Goal: Transaction & Acquisition: Purchase product/service

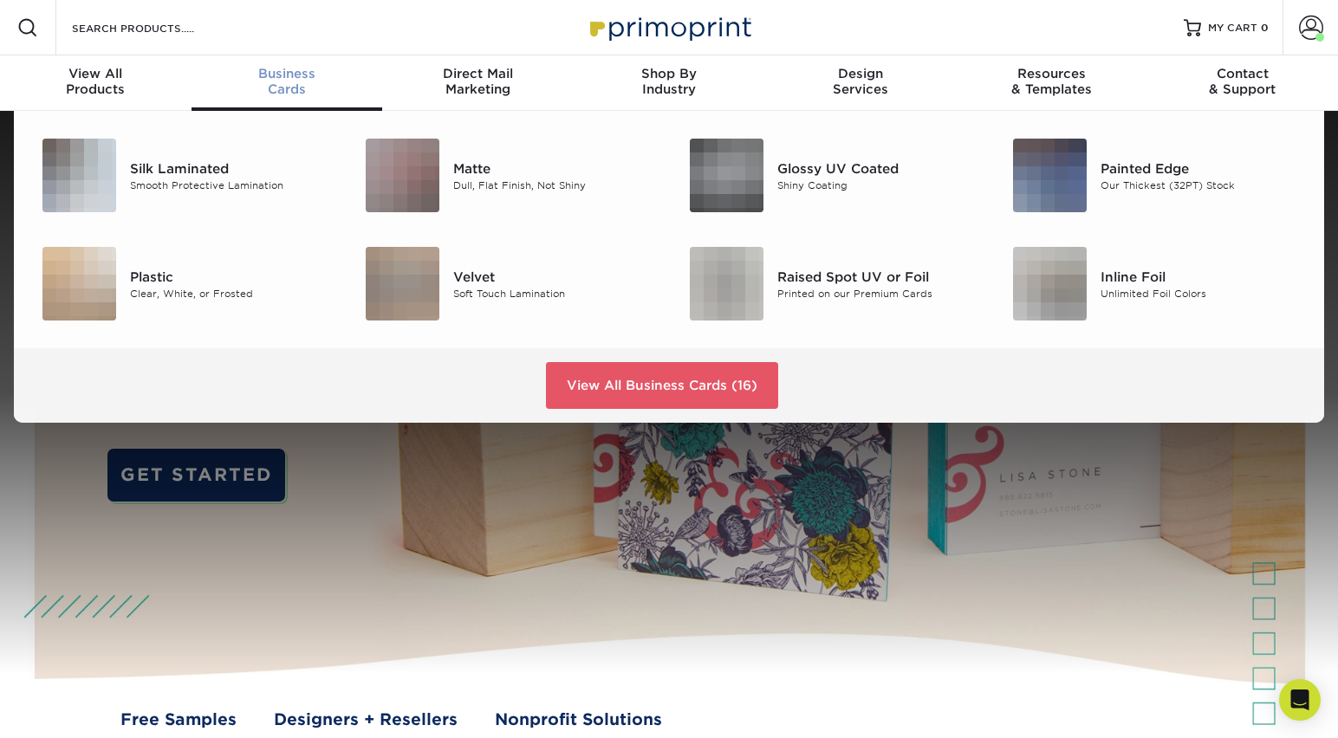
click at [278, 77] on span "Business" at bounding box center [288, 74] width 192 height 16
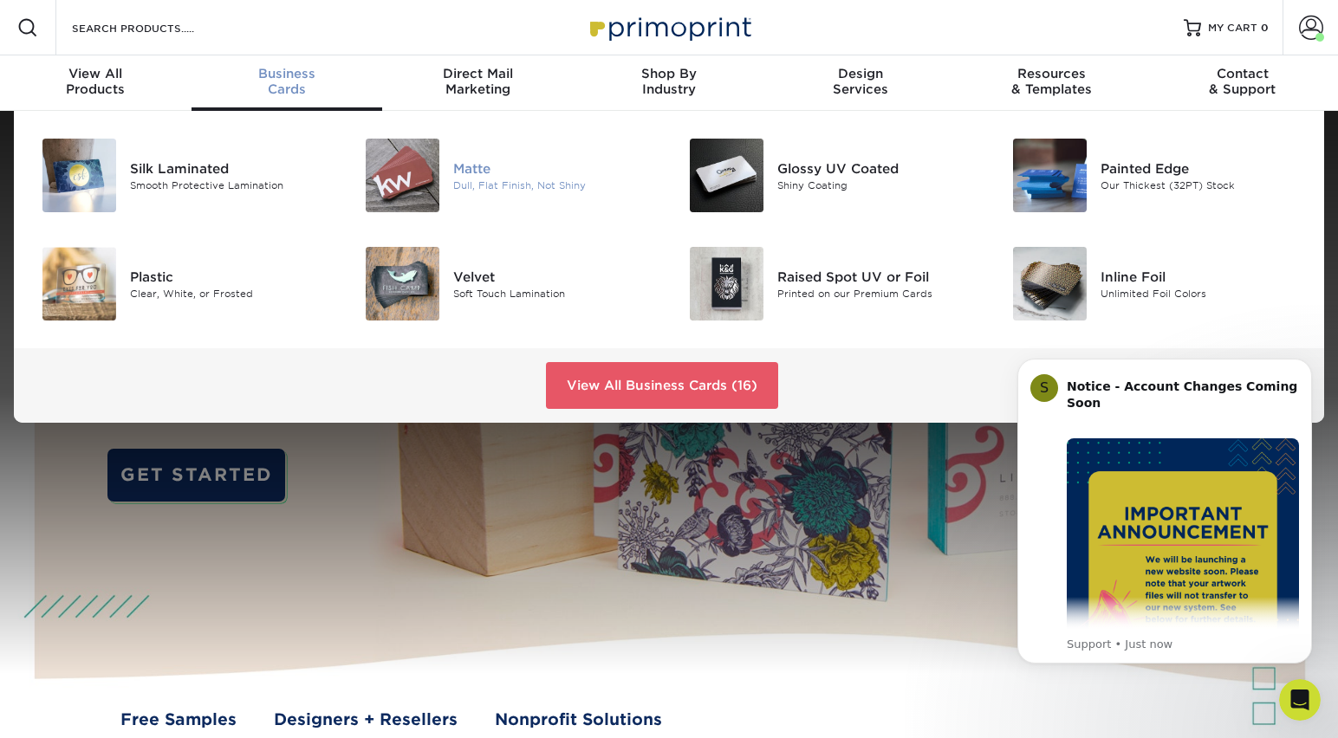
click at [433, 181] on img at bounding box center [403, 176] width 74 height 74
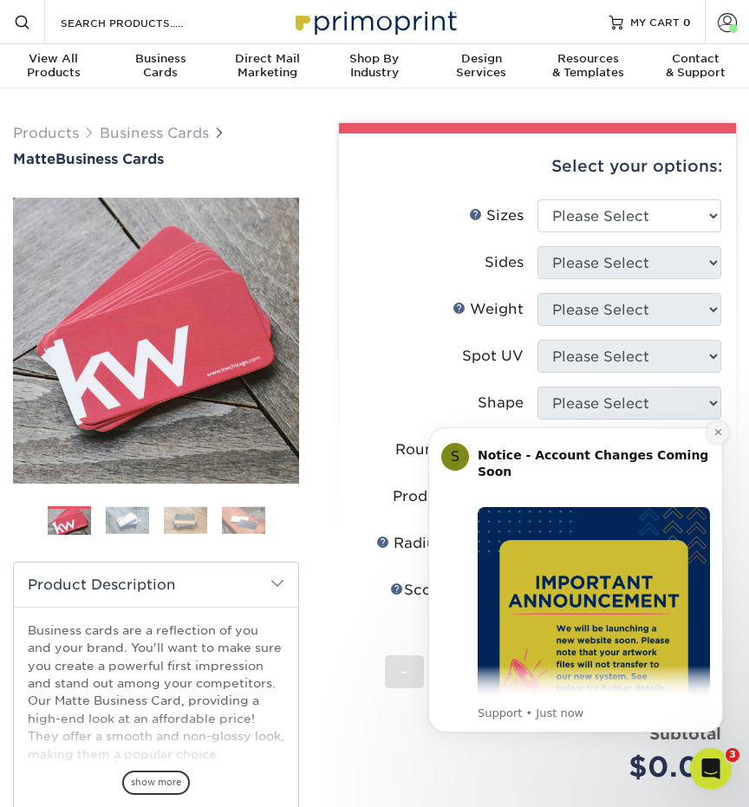
click at [717, 435] on icon "Dismiss notification" at bounding box center [718, 432] width 10 height 10
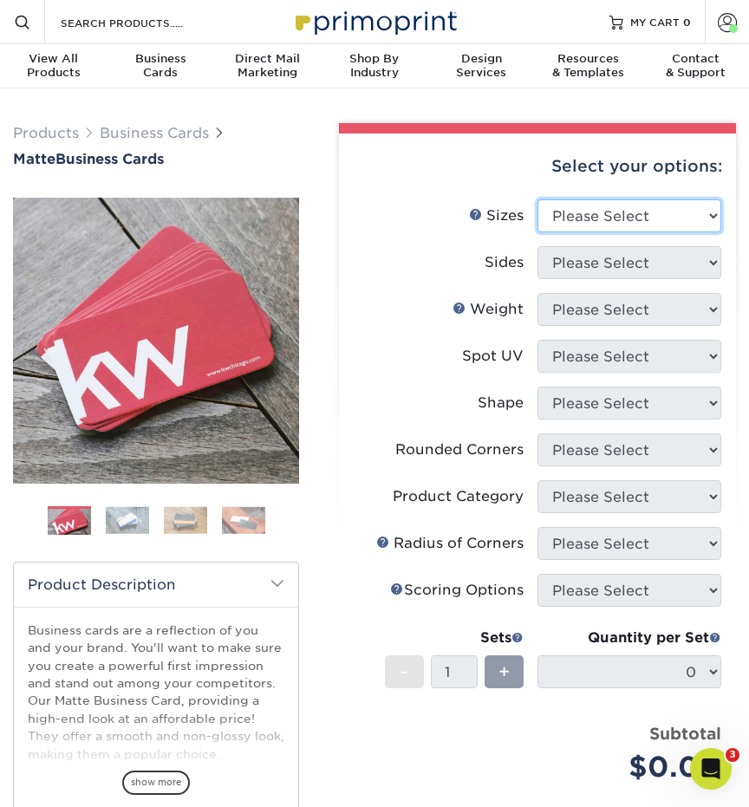
select select "2.00x3.50"
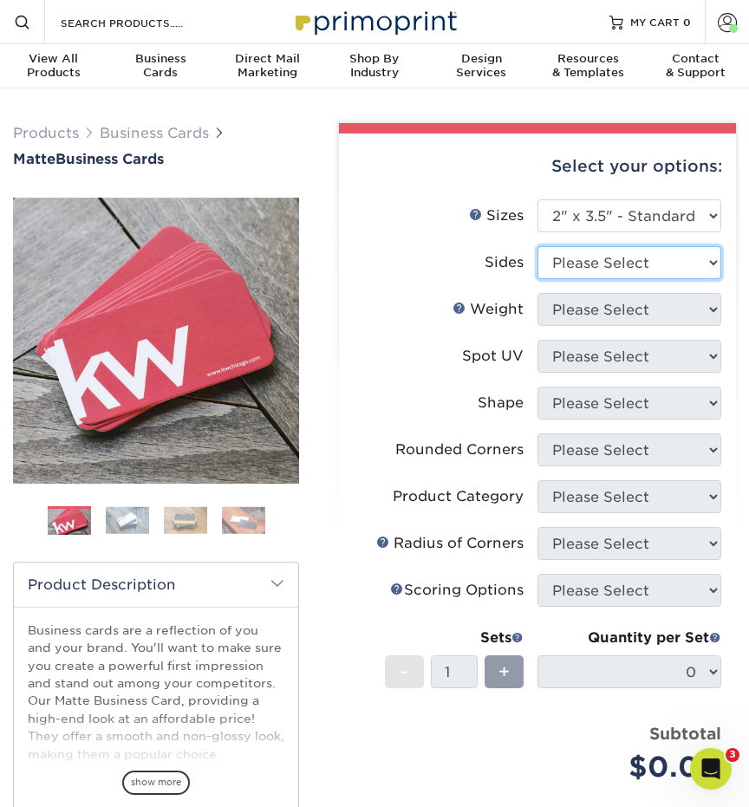
select select "13abbda7-1d64-4f25-8bb2-c179b224825d"
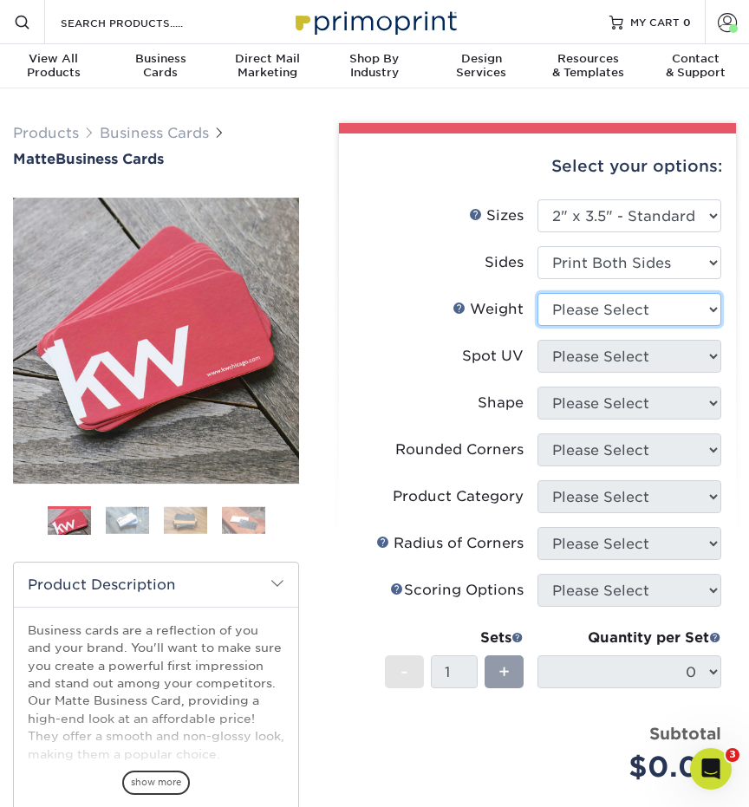
select select "14PT"
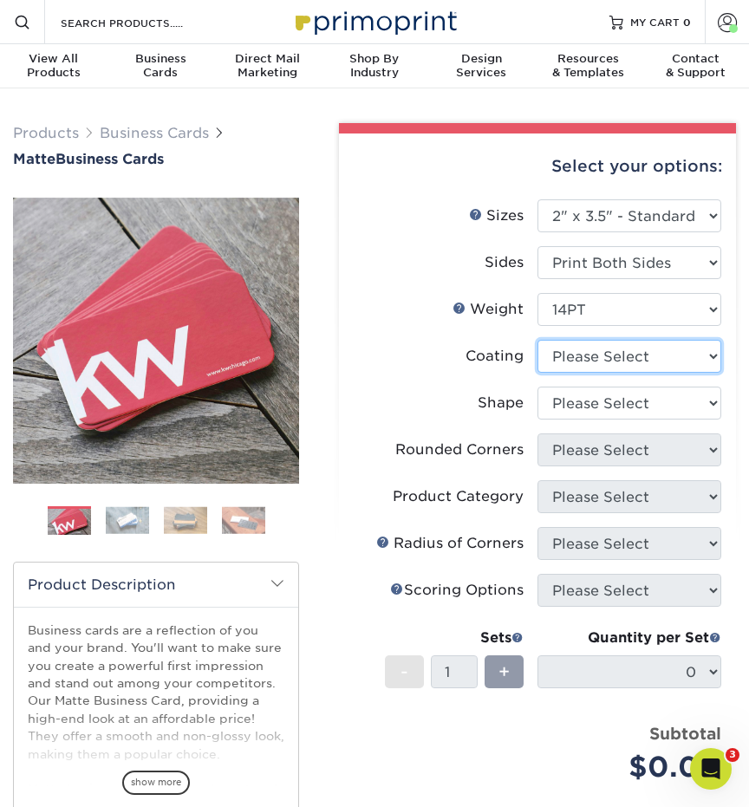
select select "121bb7b5-3b4d-429f-bd8d-bbf80e953313"
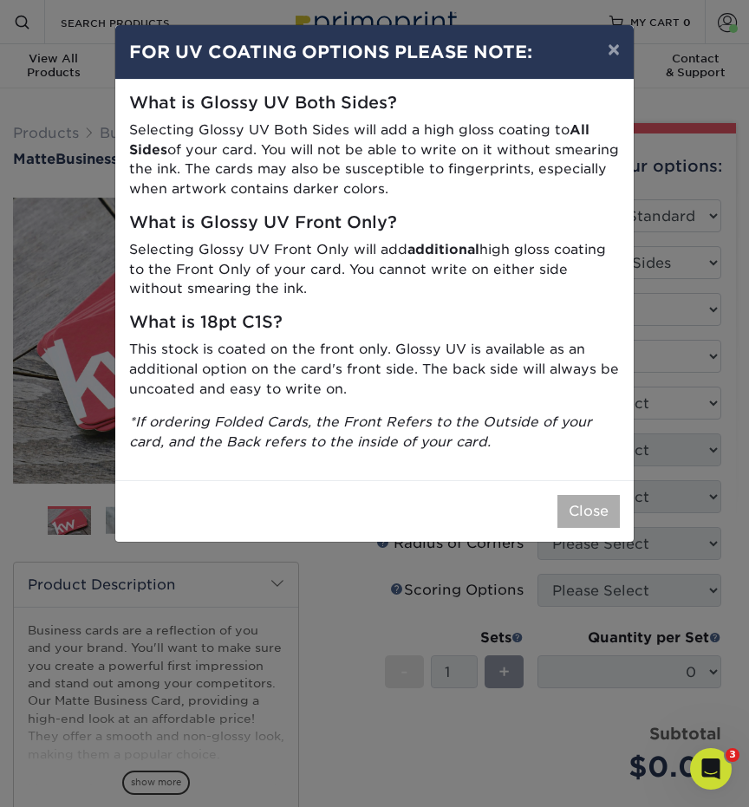
click at [569, 495] on button "Close" at bounding box center [588, 511] width 62 height 33
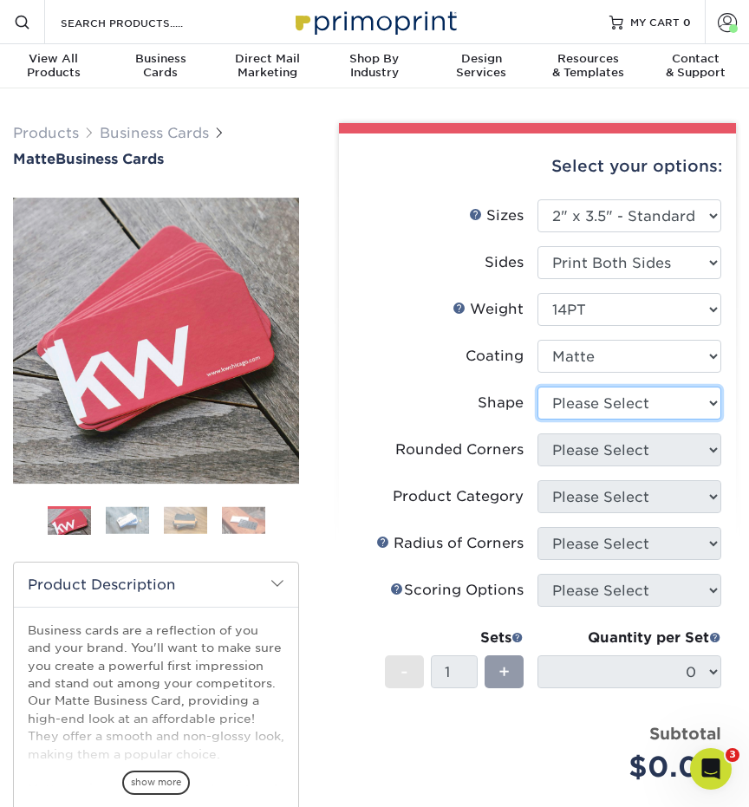
select select "standard"
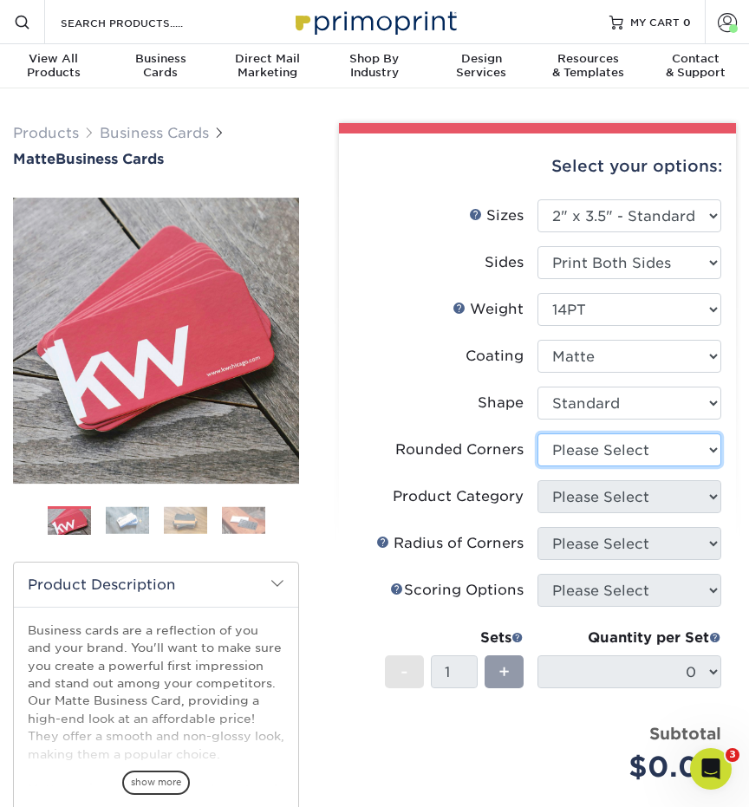
select select "7672df9e-0e0a-464d-8e1f-920c575e4da3"
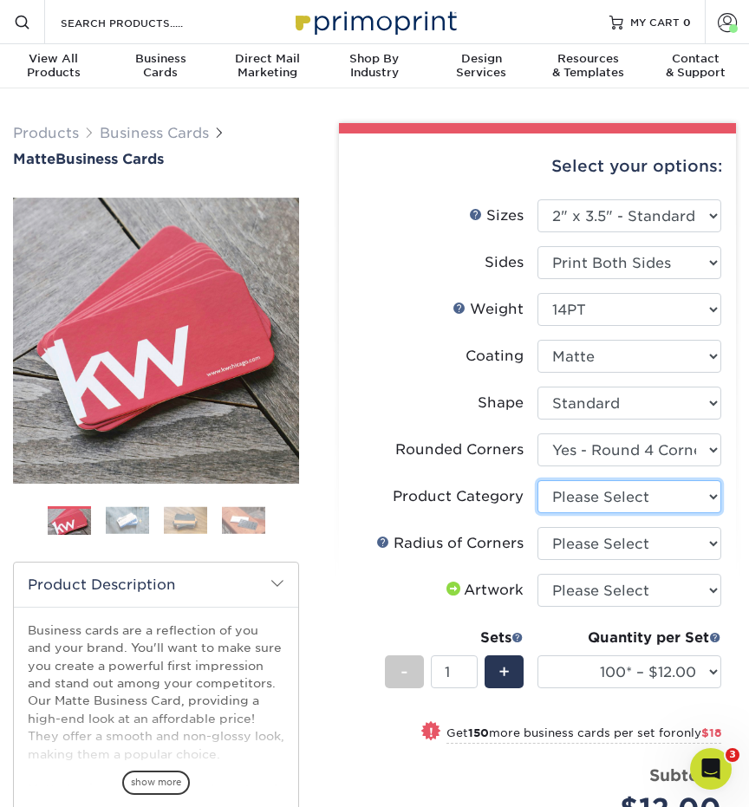
select select "3b5148f1-0588-4f88-a218-97bcfdce65c1"
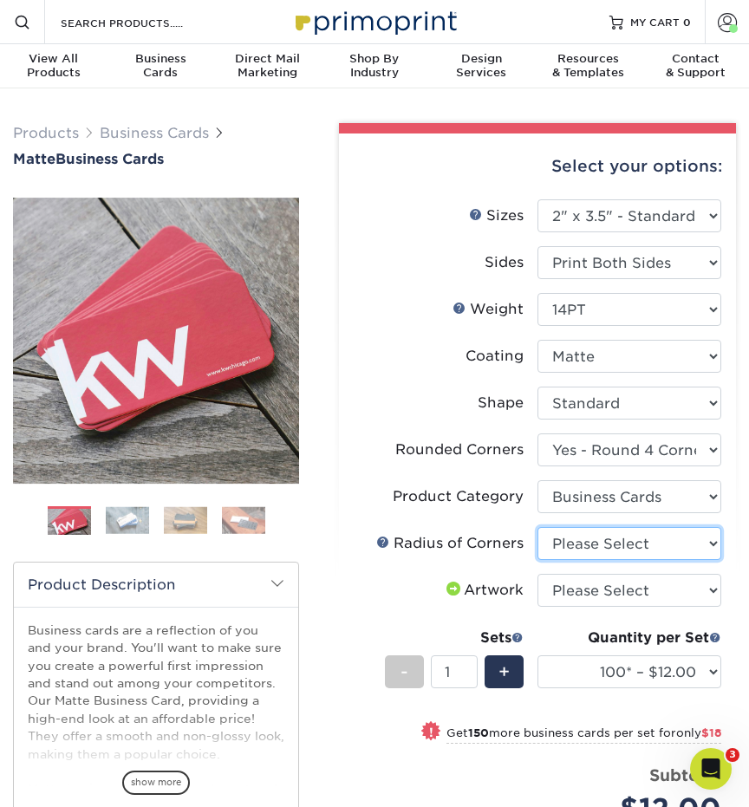
select select "589680c7-ee9a-431b-9d12-d7aeb1386a97"
select select "upload"
click at [524, 621] on li "Sets - 1 + Quantity per Set 100* – $12.00 250* – $30.00 500 – $60.00 1000 – $74…" at bounding box center [537, 671] width 367 height 101
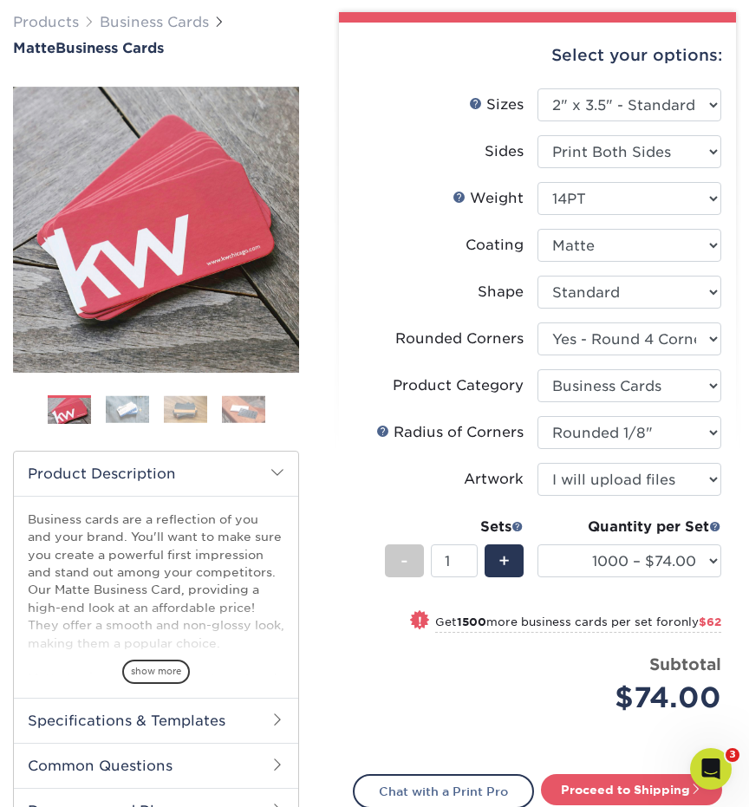
scroll to position [111, 0]
click at [469, 507] on li "Artwork Please Select I will upload files I need a design - $100" at bounding box center [537, 486] width 367 height 47
select select "2500 – $136.00"
click at [502, 505] on li "Artwork Please Select I will upload files I need a design - $100" at bounding box center [537, 486] width 367 height 47
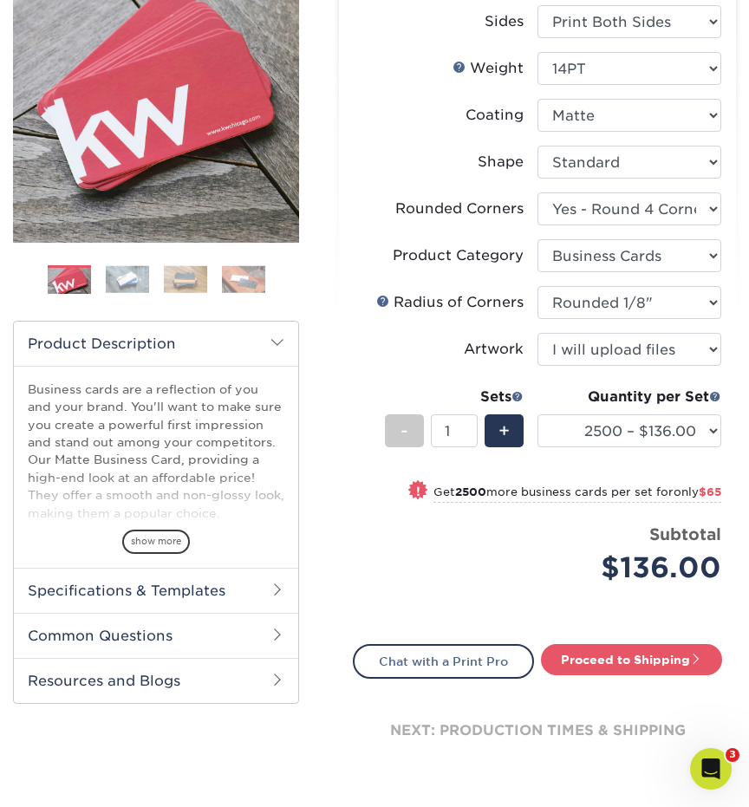
scroll to position [249, 0]
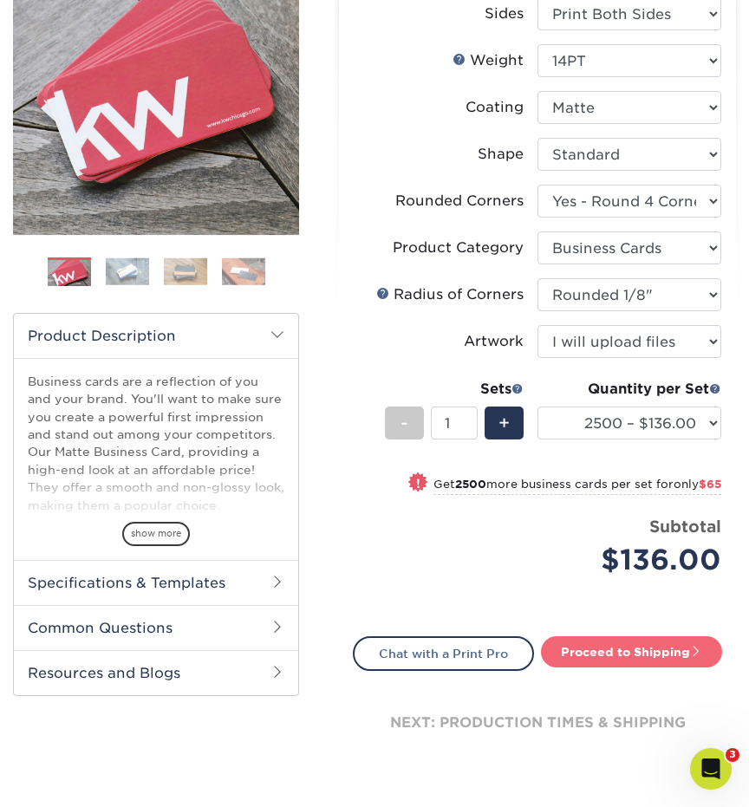
click at [600, 647] on link "Proceed to Shipping" at bounding box center [631, 651] width 181 height 31
type input "Set 1"
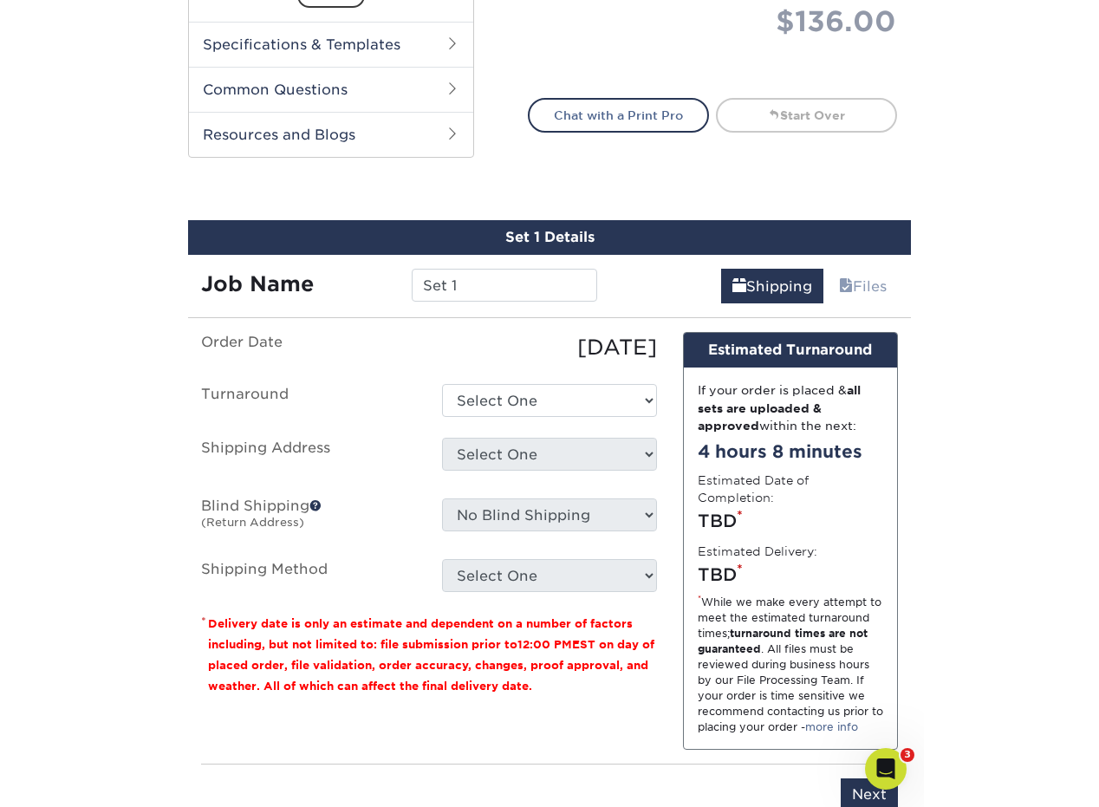
scroll to position [930, 0]
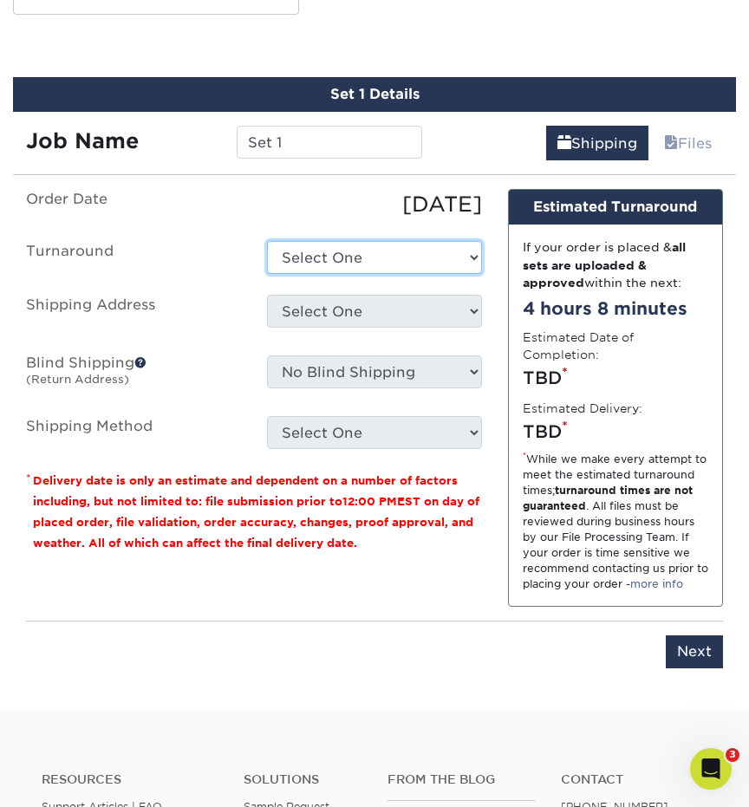
select select "e057cb18-b269-464f-94cc-d66f5cf5f7aa"
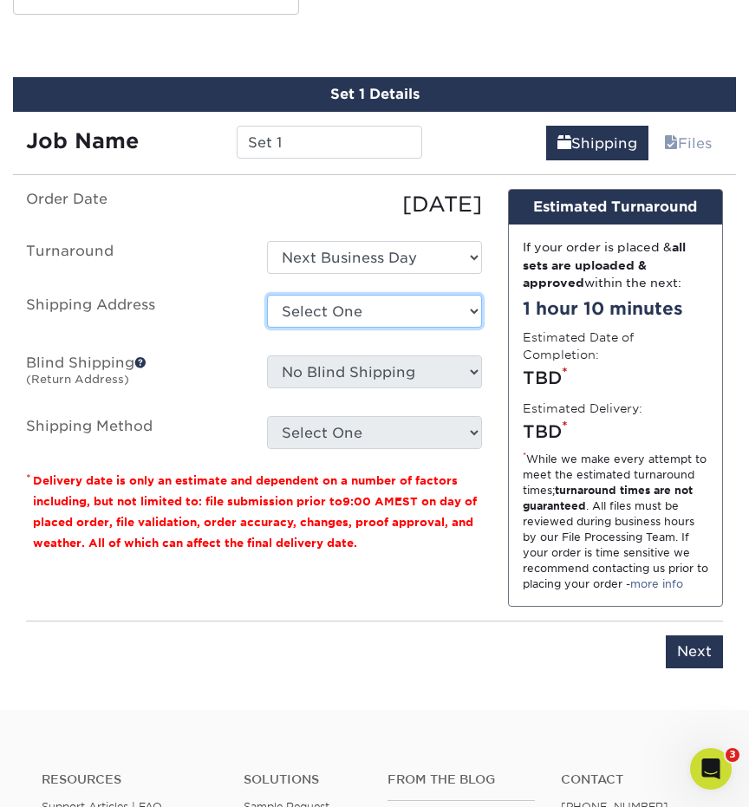
select select "281687"
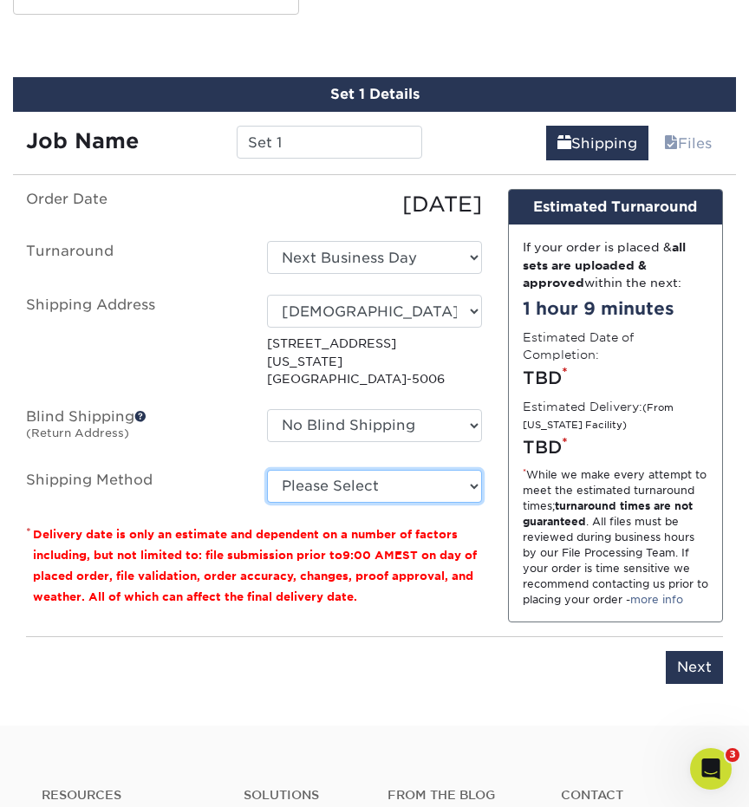
select select "13"
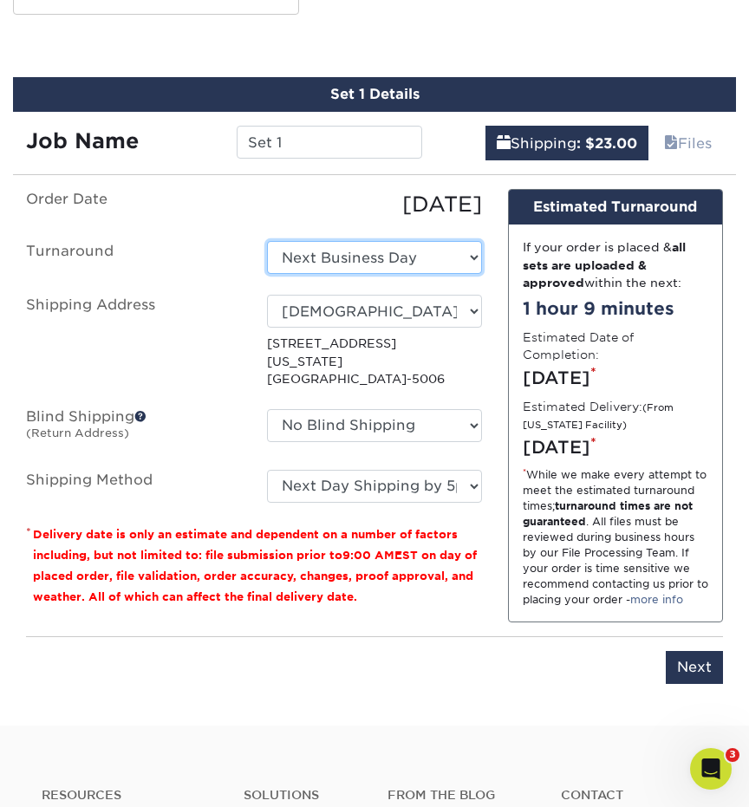
select select "018a1378-62ae-4acb-b948-d4ff1cc9a79e"
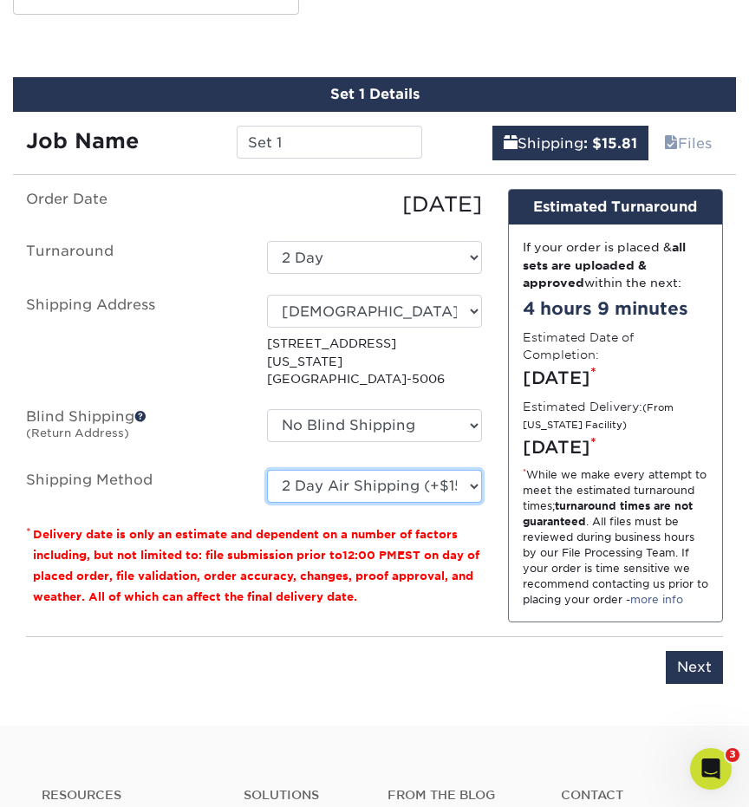
select select "13"
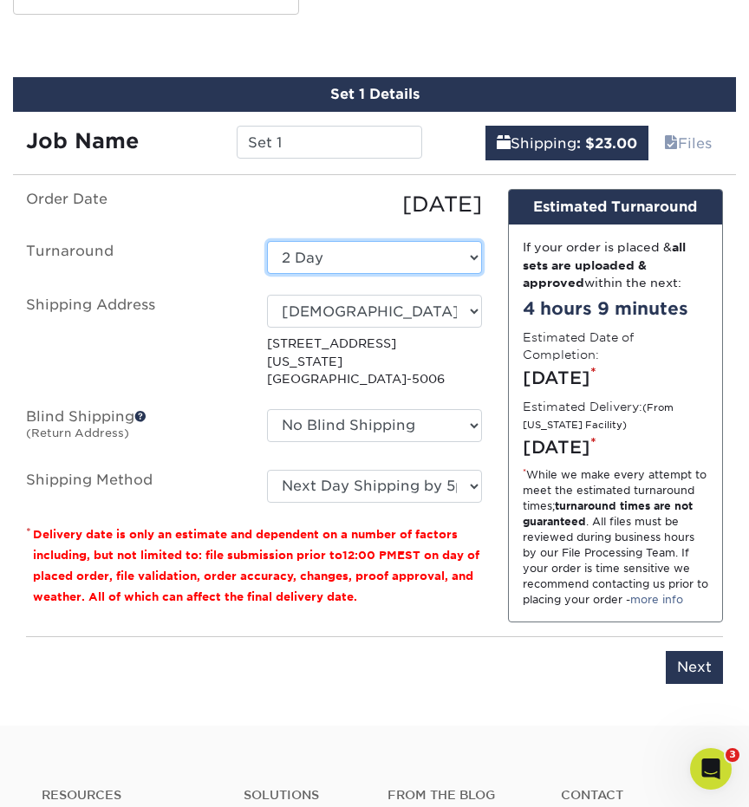
select select "e057cb18-b269-464f-94cc-d66f5cf5f7aa"
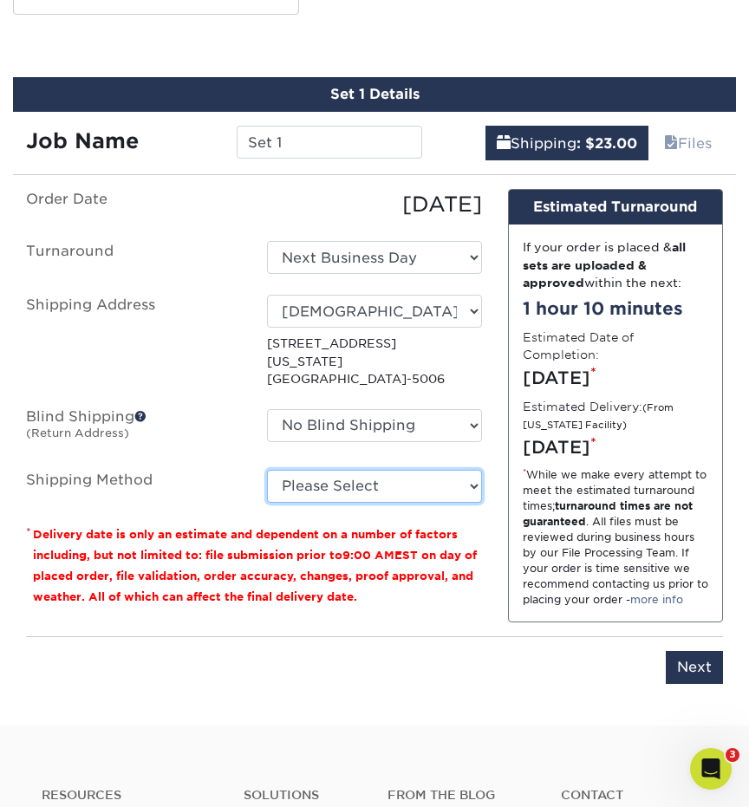
select select "13"
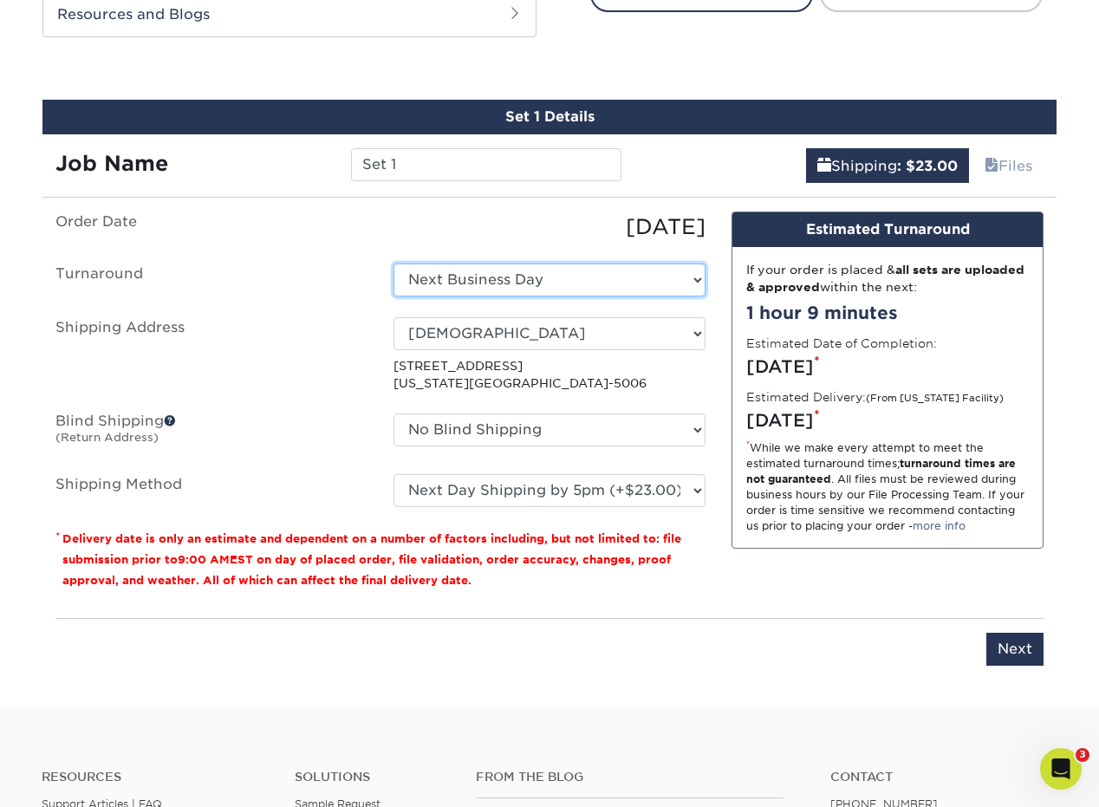
select select "018a1378-62ae-4acb-b948-d4ff1cc9a79e"
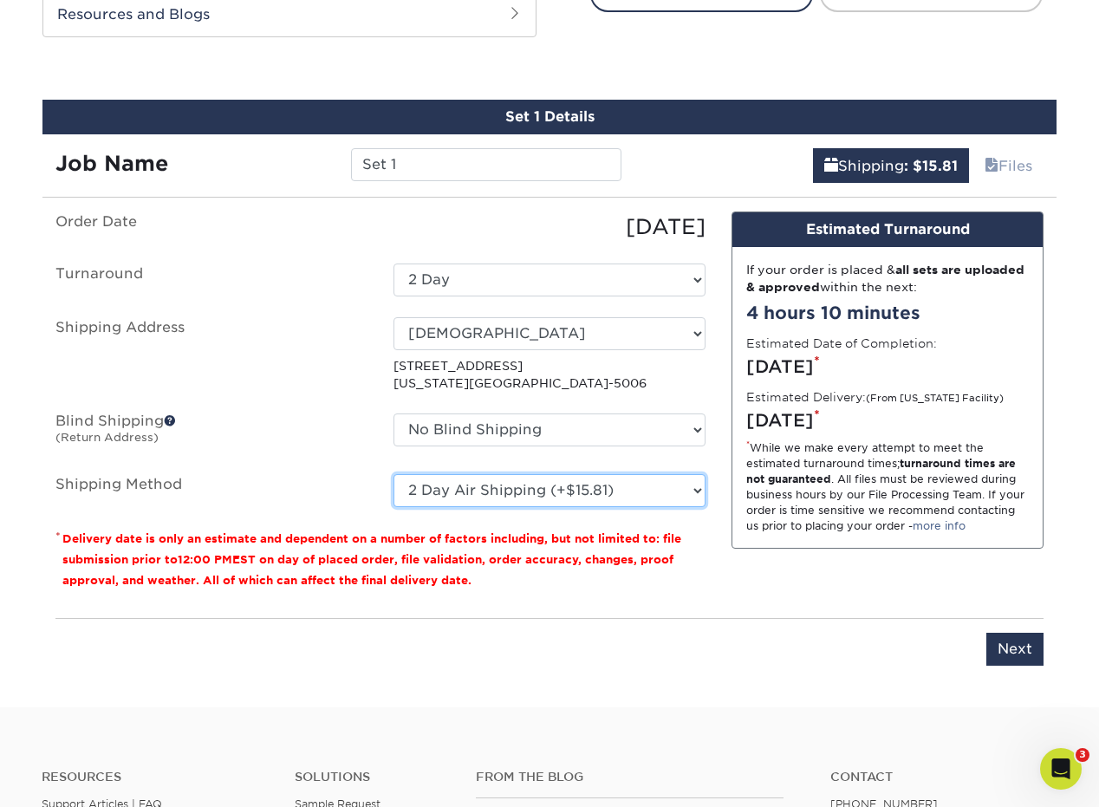
select select "13"
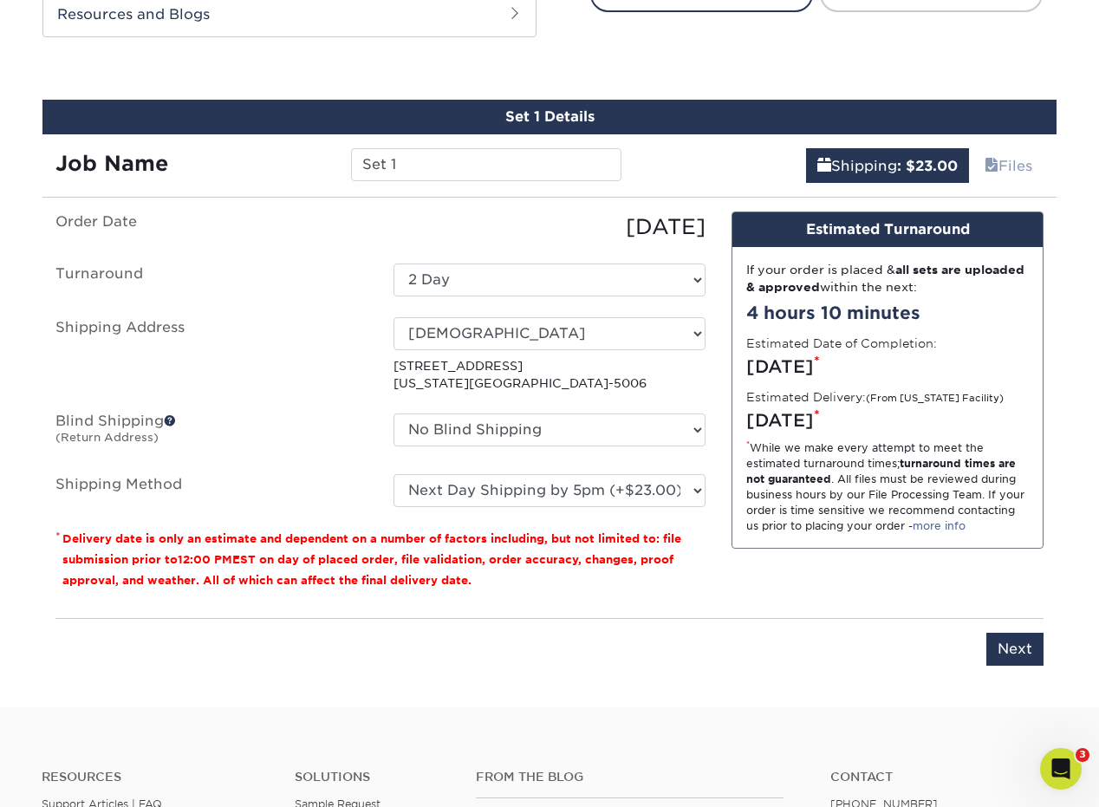
click at [380, 356] on label "Shipping Address" at bounding box center [211, 354] width 338 height 75
